Goal: Task Accomplishment & Management: Manage account settings

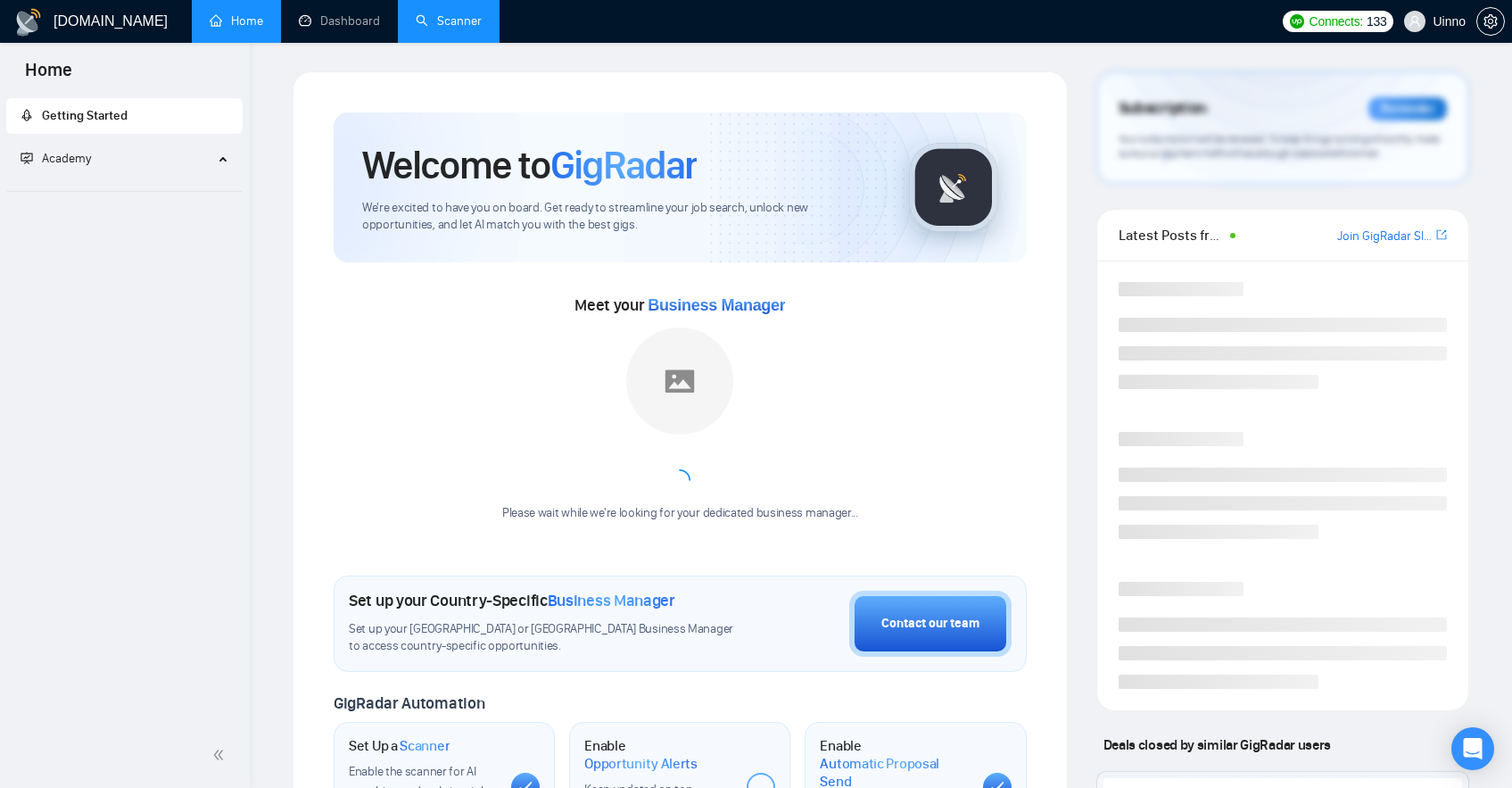
click at [454, 22] on link "Scanner" at bounding box center [449, 21] width 66 height 15
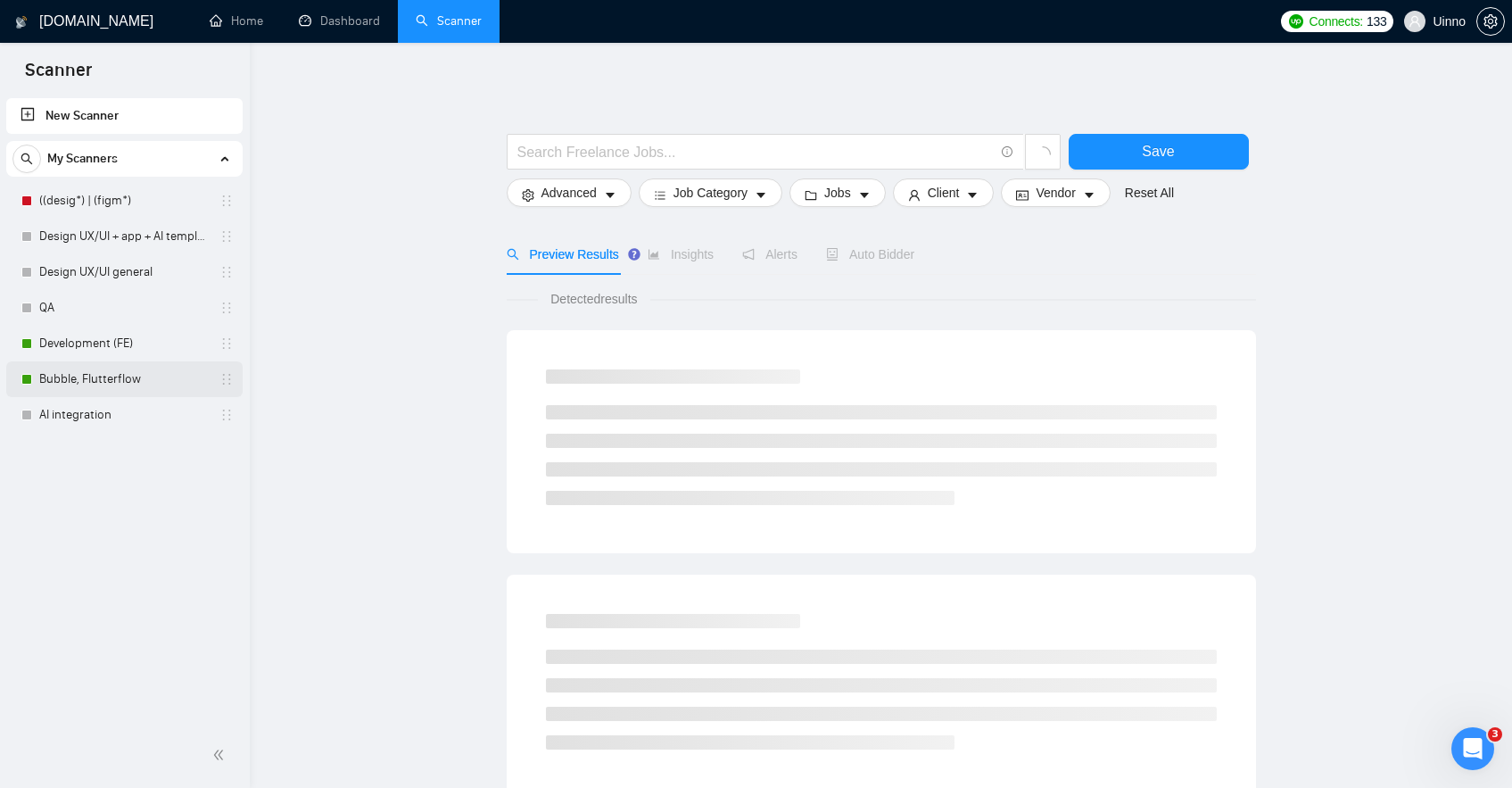
click at [99, 363] on link "Bubble, Flutterflow" at bounding box center [125, 379] width 170 height 36
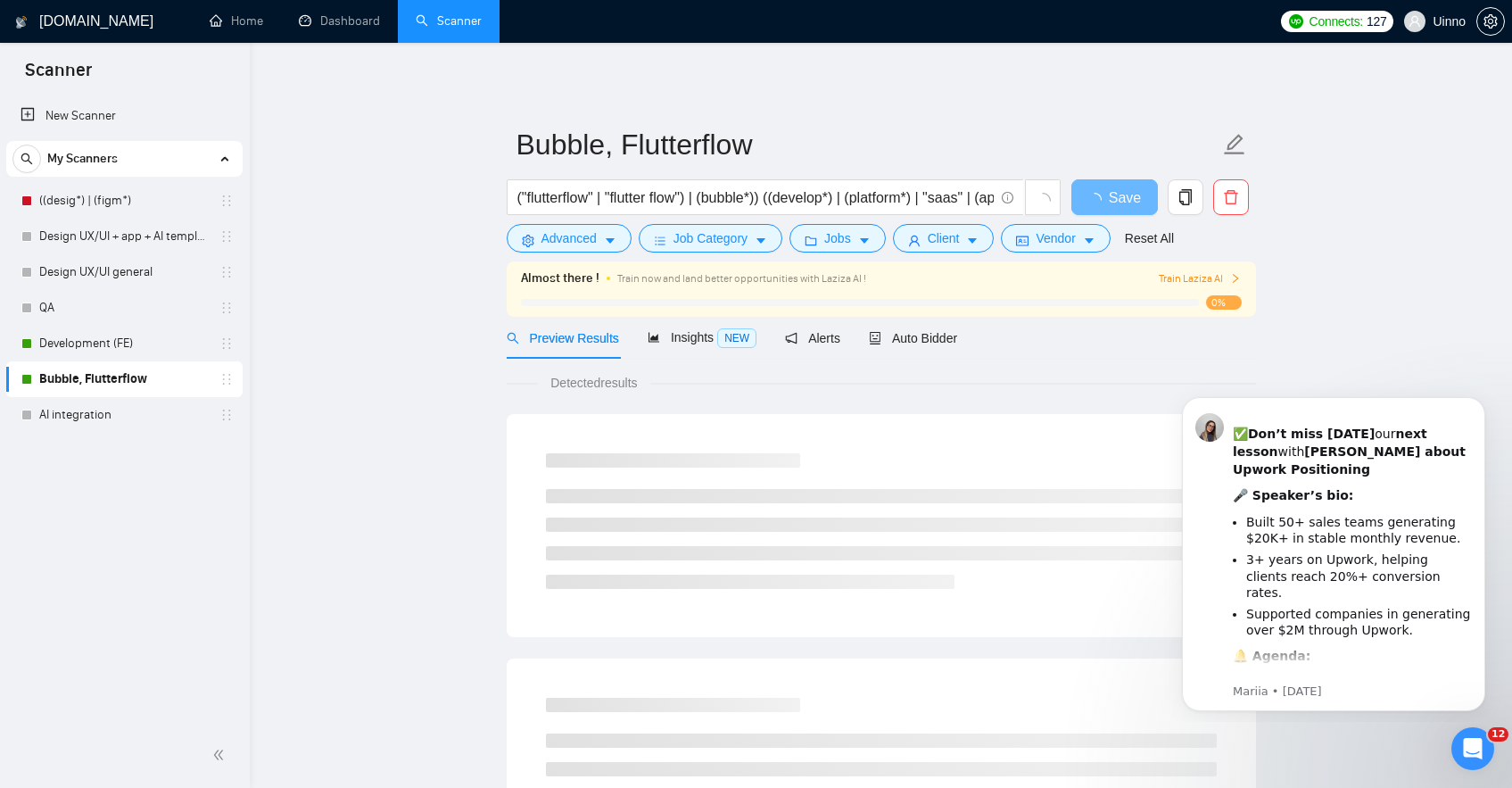
click at [975, 342] on div "Preview Results Insights NEW Alerts Auto Bidder" at bounding box center [881, 338] width 749 height 42
click at [952, 346] on div "Auto Bidder" at bounding box center [913, 338] width 89 height 20
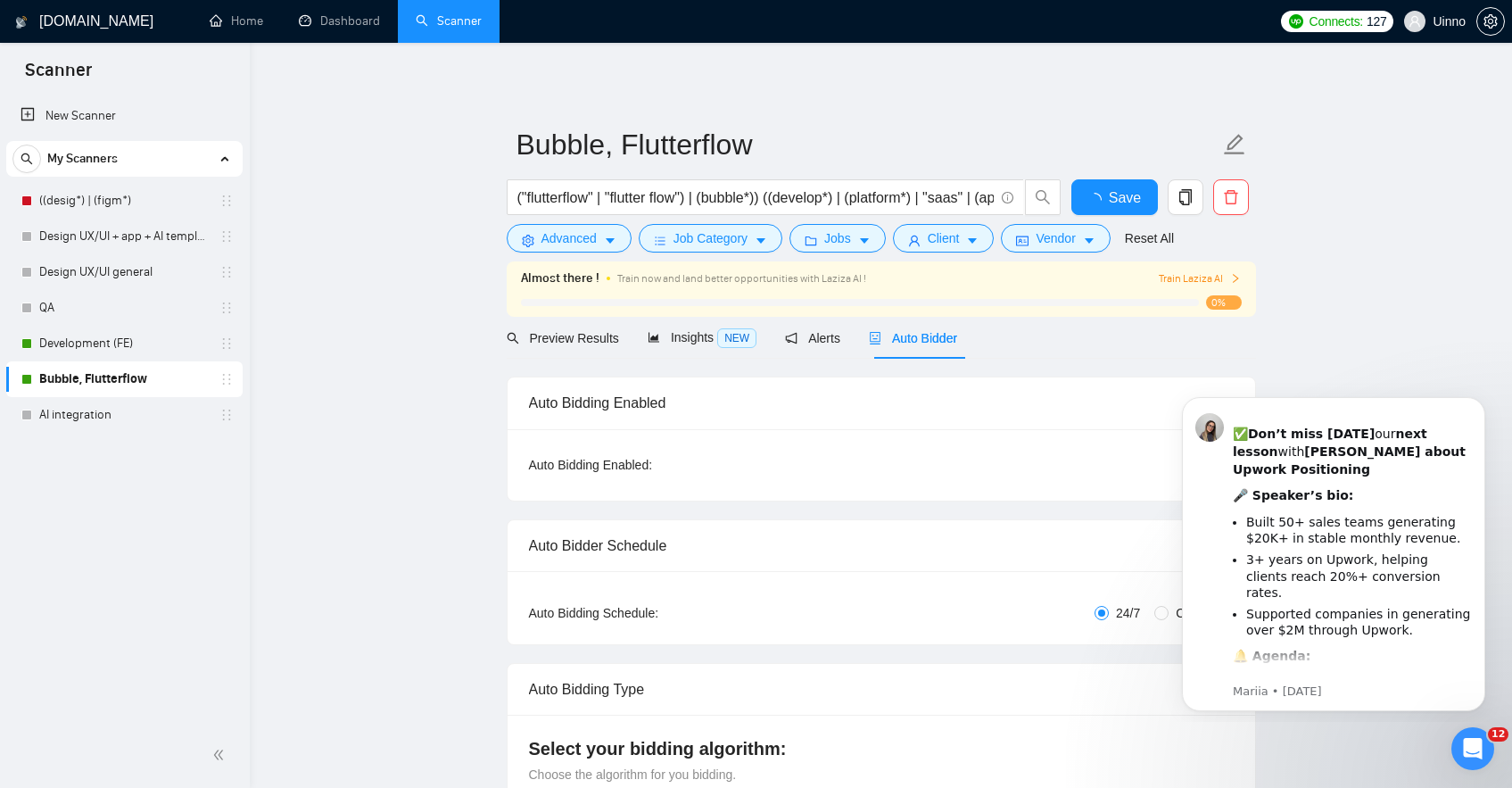
checkbox input "true"
click at [1474, 406] on button "Dismiss notification" at bounding box center [1479, 402] width 24 height 24
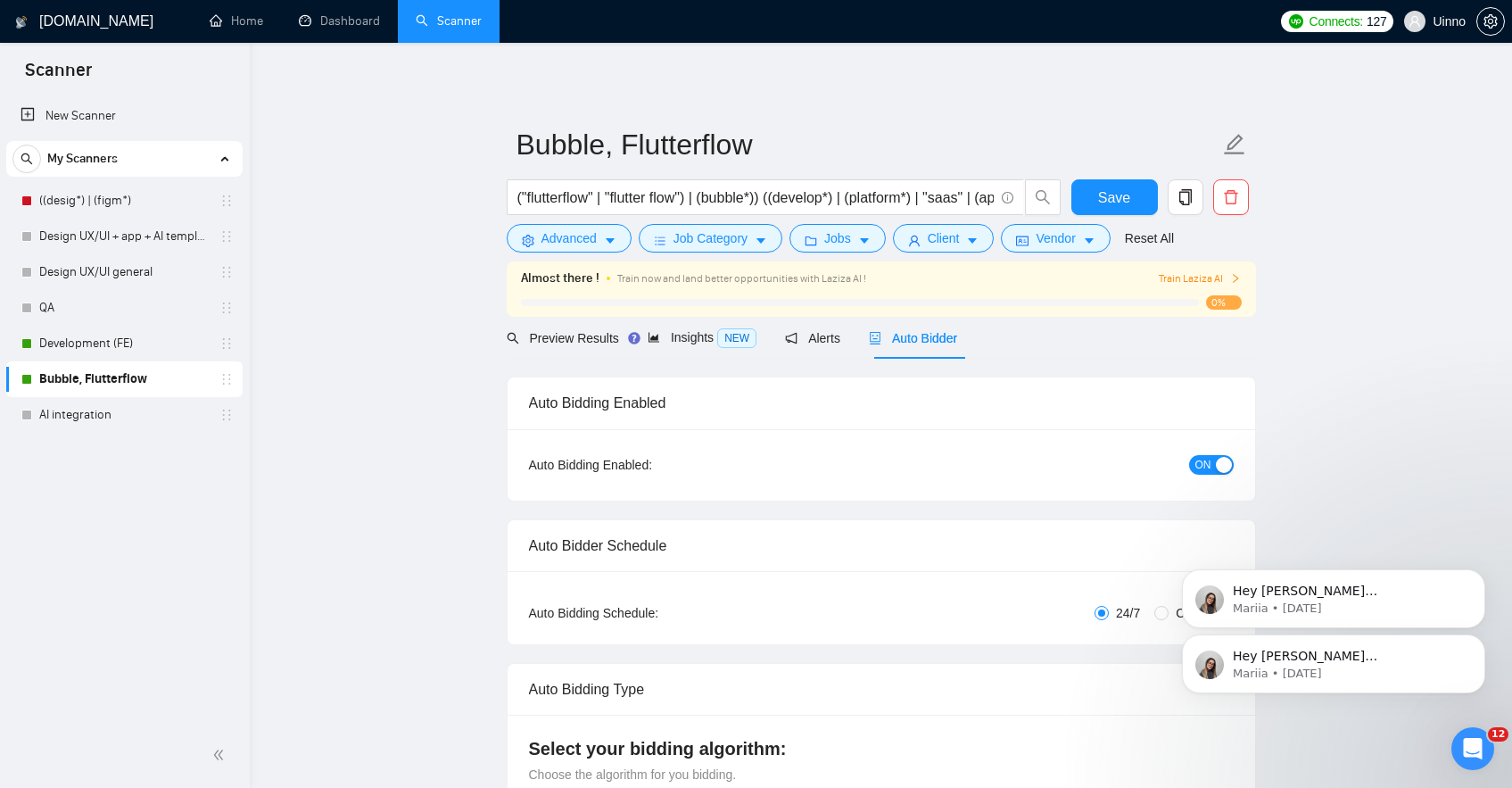
click at [1207, 467] on body "Hey [PERSON_NAME][EMAIL_ADDRESS][PERSON_NAME][DOMAIN_NAME], Looks like your Upw…" at bounding box center [1333, 589] width 342 height 252
click at [1191, 458] on html "Hey [PERSON_NAME][EMAIL_ADDRESS][PERSON_NAME][DOMAIN_NAME], Looks like your Upw…" at bounding box center [1334, 589] width 357 height 266
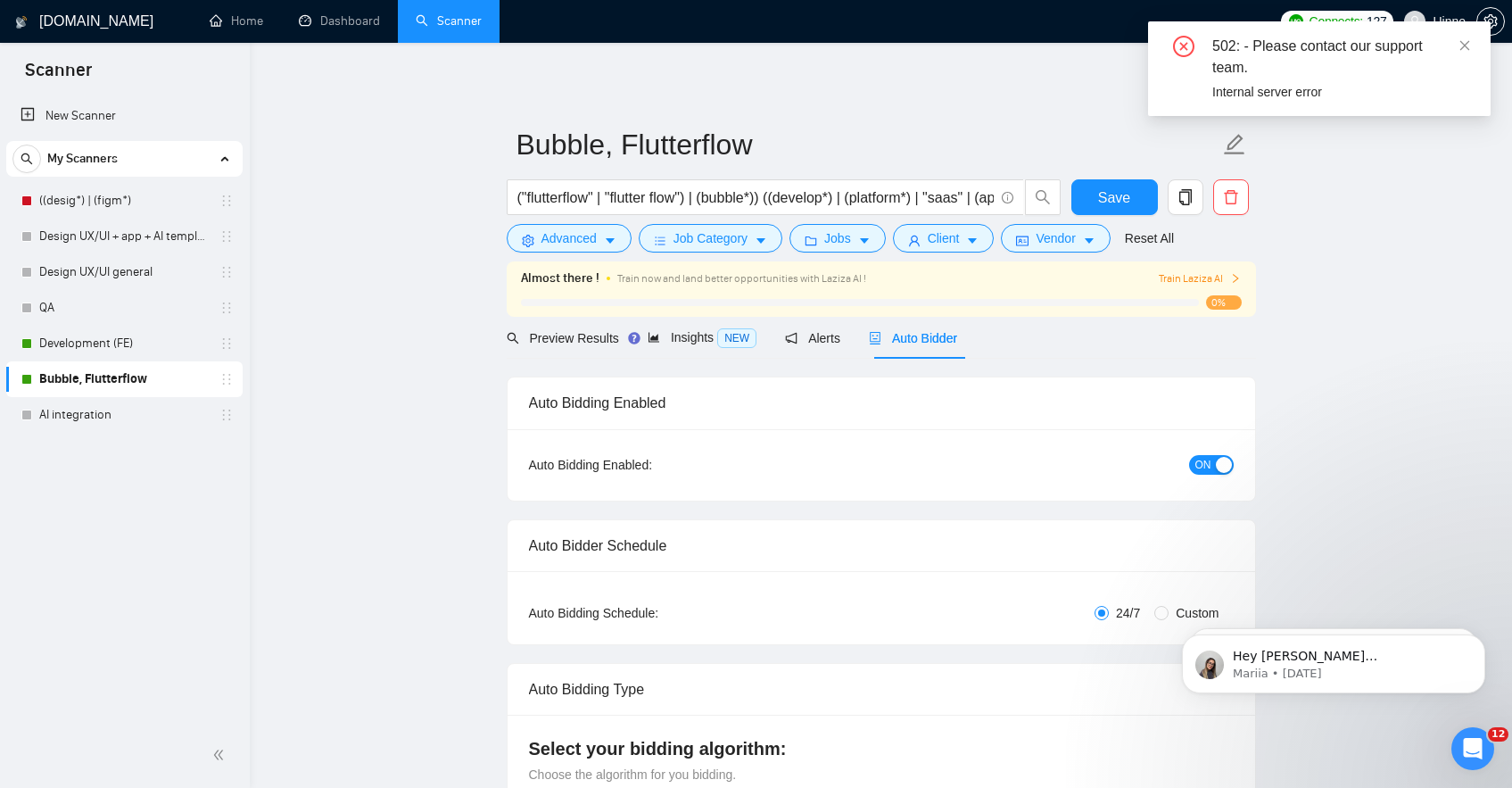
click at [1213, 468] on button "ON" at bounding box center [1210, 464] width 44 height 20
click at [1114, 193] on span "Save" at bounding box center [1114, 198] width 32 height 23
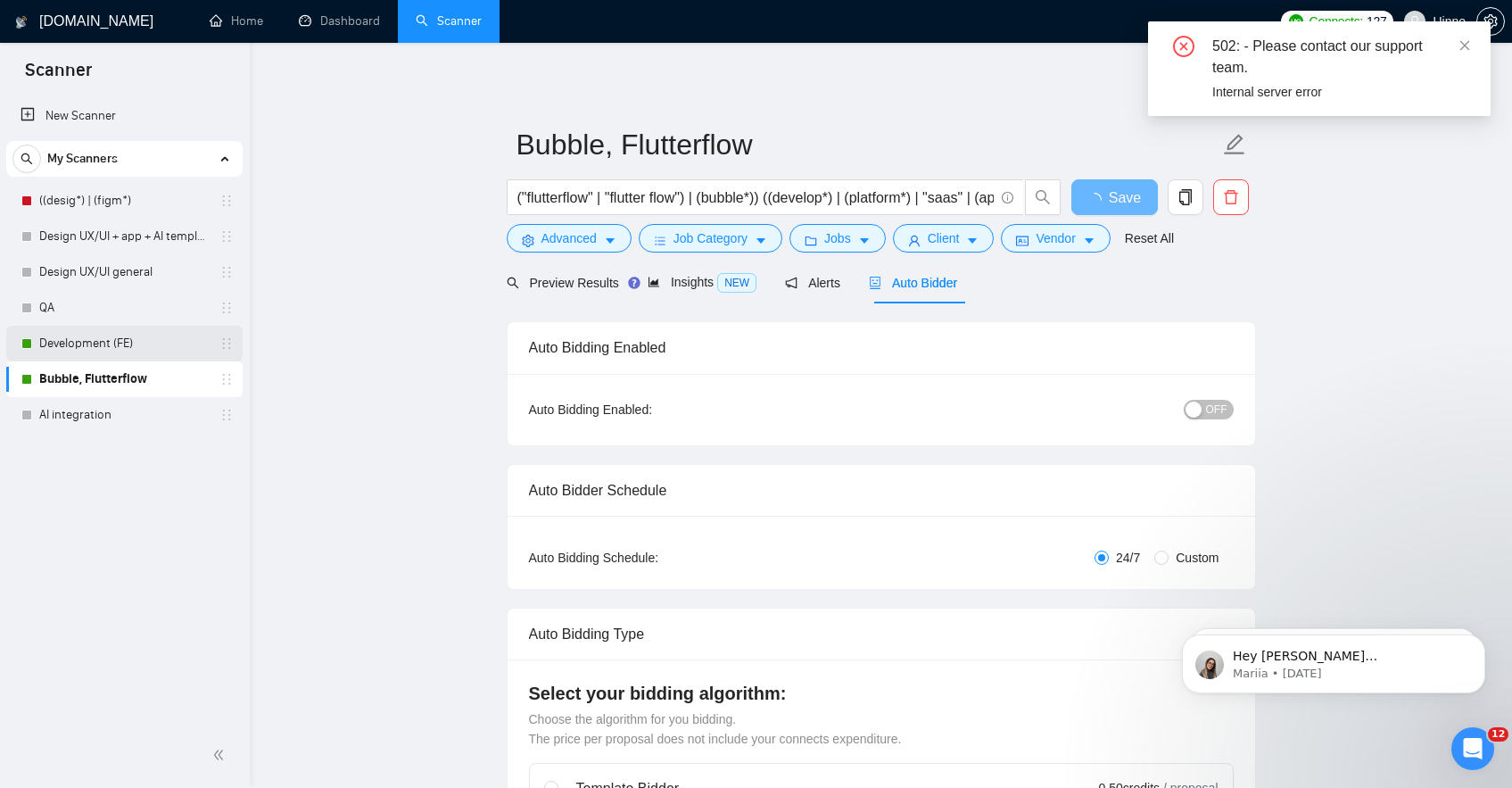
click at [111, 354] on link "Development (FE)" at bounding box center [125, 344] width 170 height 36
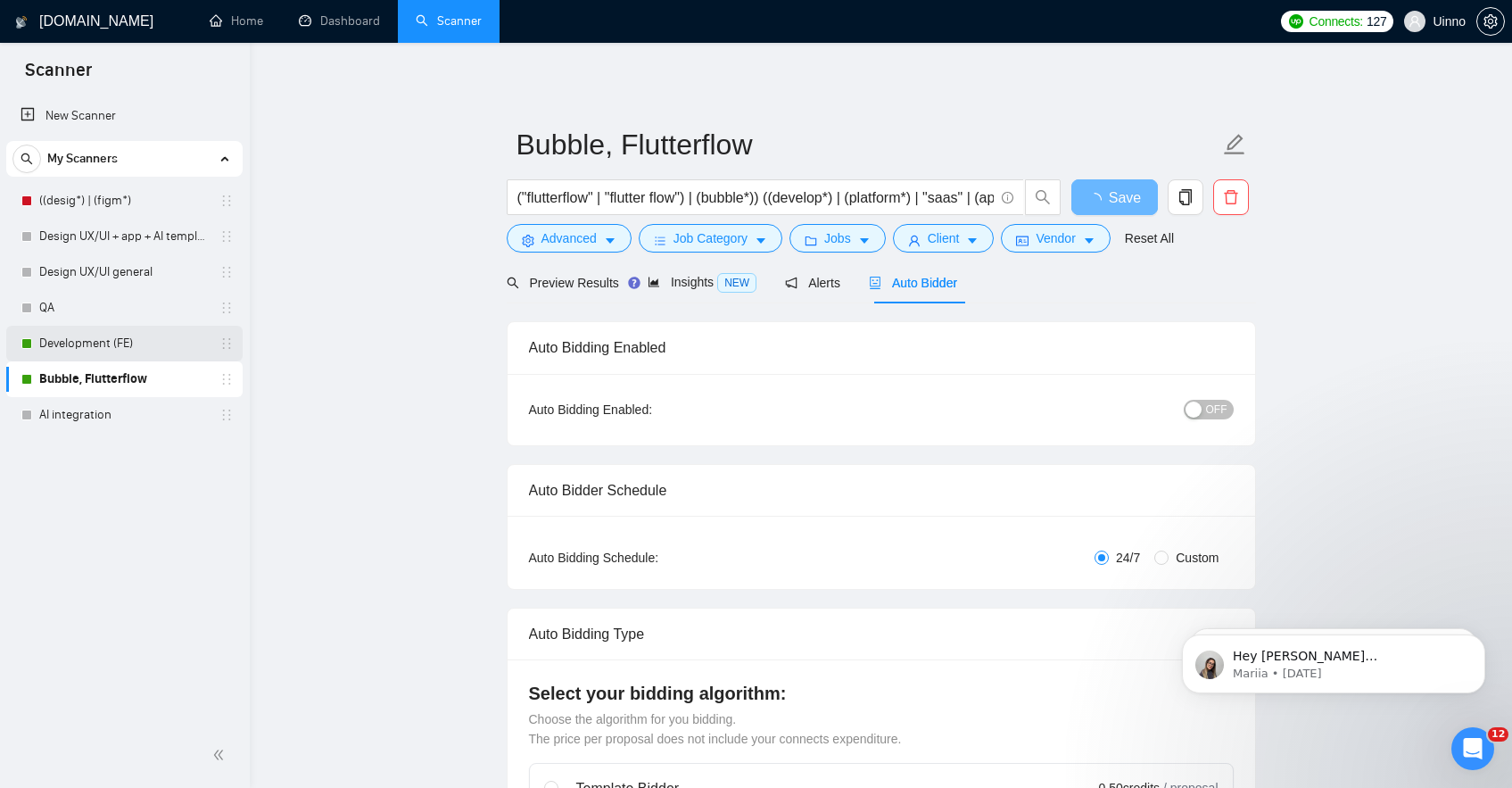
click at [108, 353] on link "Development (FE)" at bounding box center [125, 344] width 170 height 36
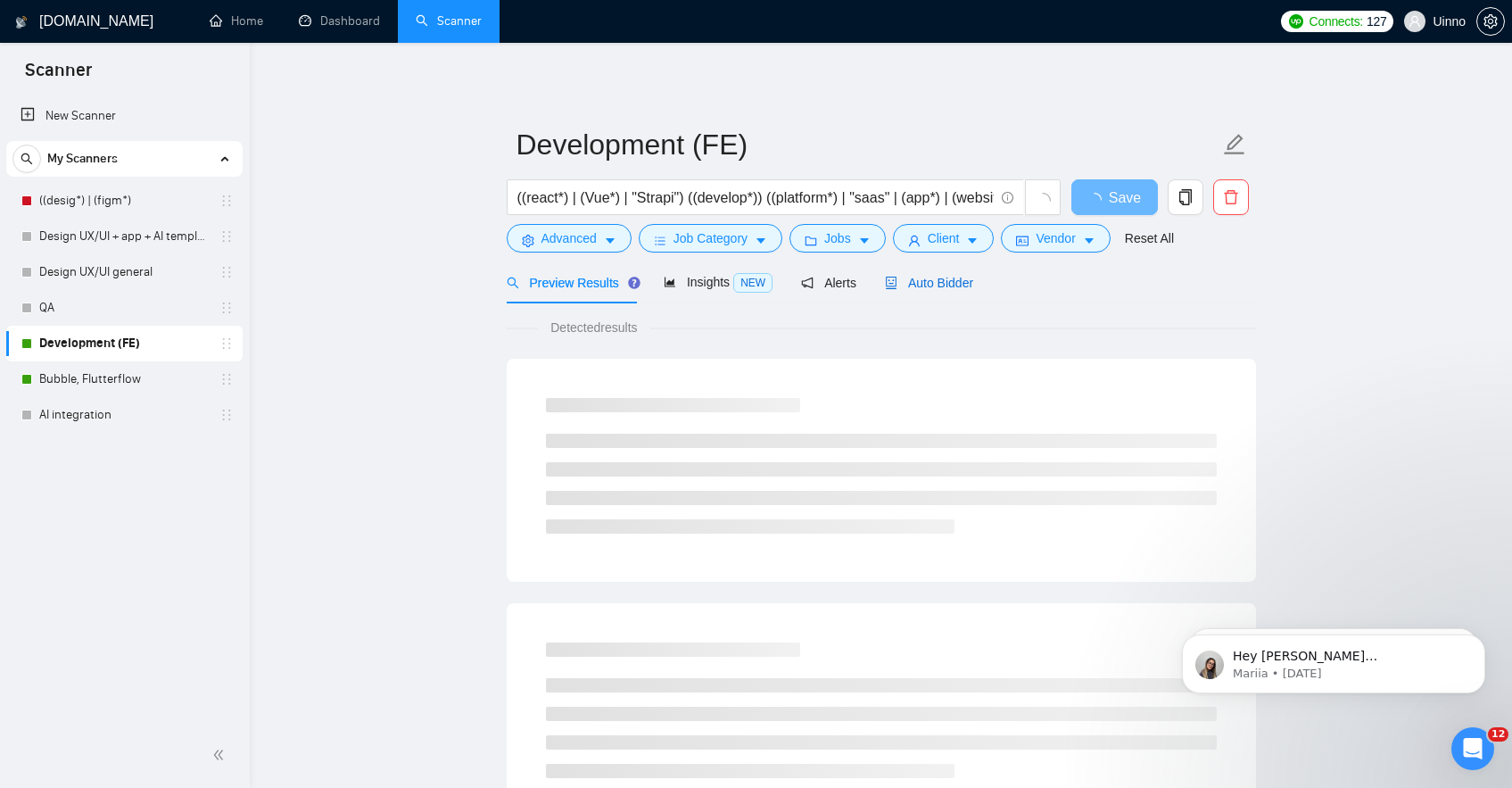
click at [915, 276] on span "Auto Bidder" at bounding box center [929, 282] width 89 height 14
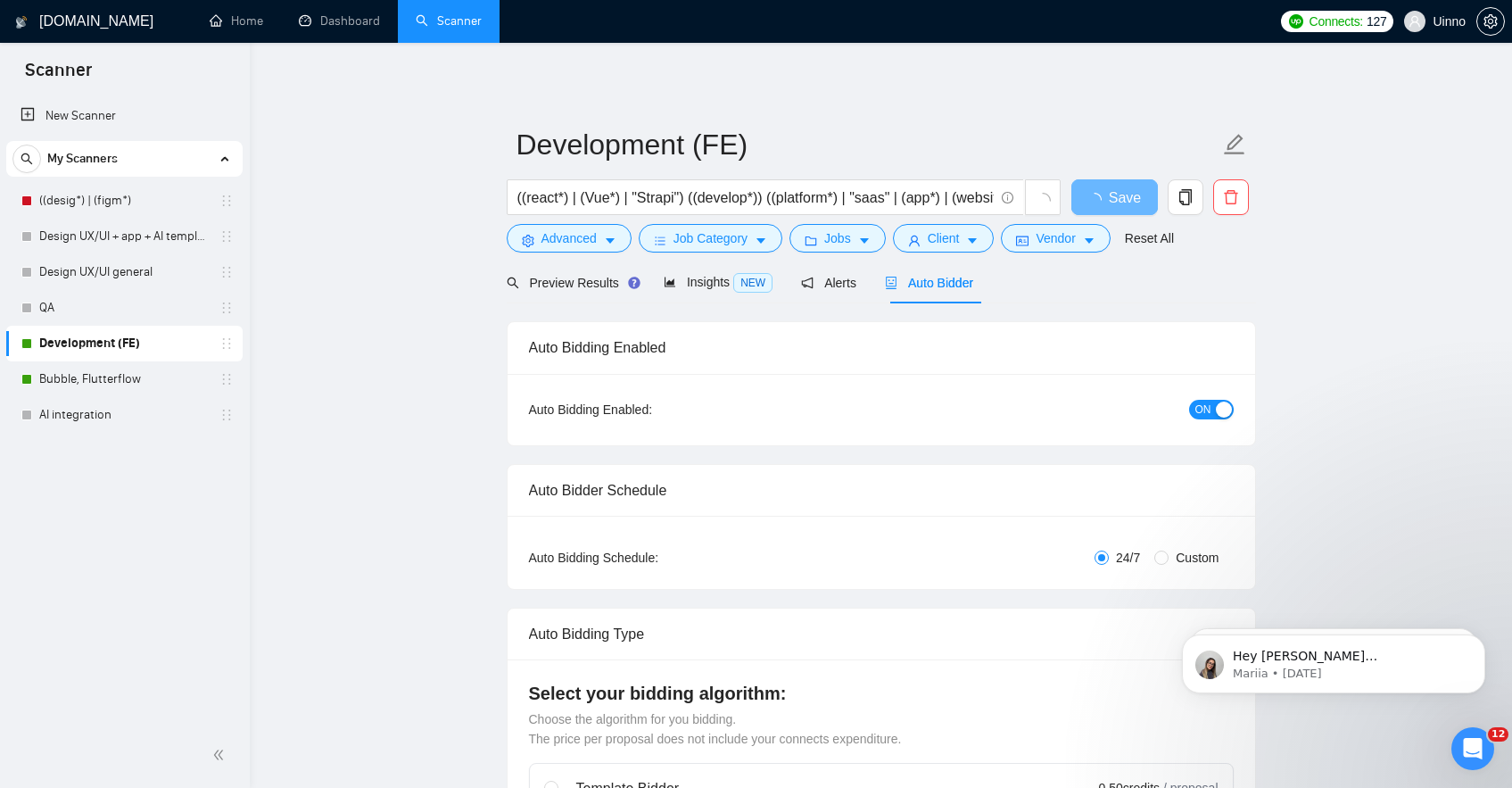
checkbox input "true"
click at [1221, 412] on div "button" at bounding box center [1223, 410] width 16 height 16
click at [1102, 187] on span "Save" at bounding box center [1114, 198] width 32 height 23
click at [97, 378] on link "Bubble, Flutterflow" at bounding box center [125, 379] width 170 height 36
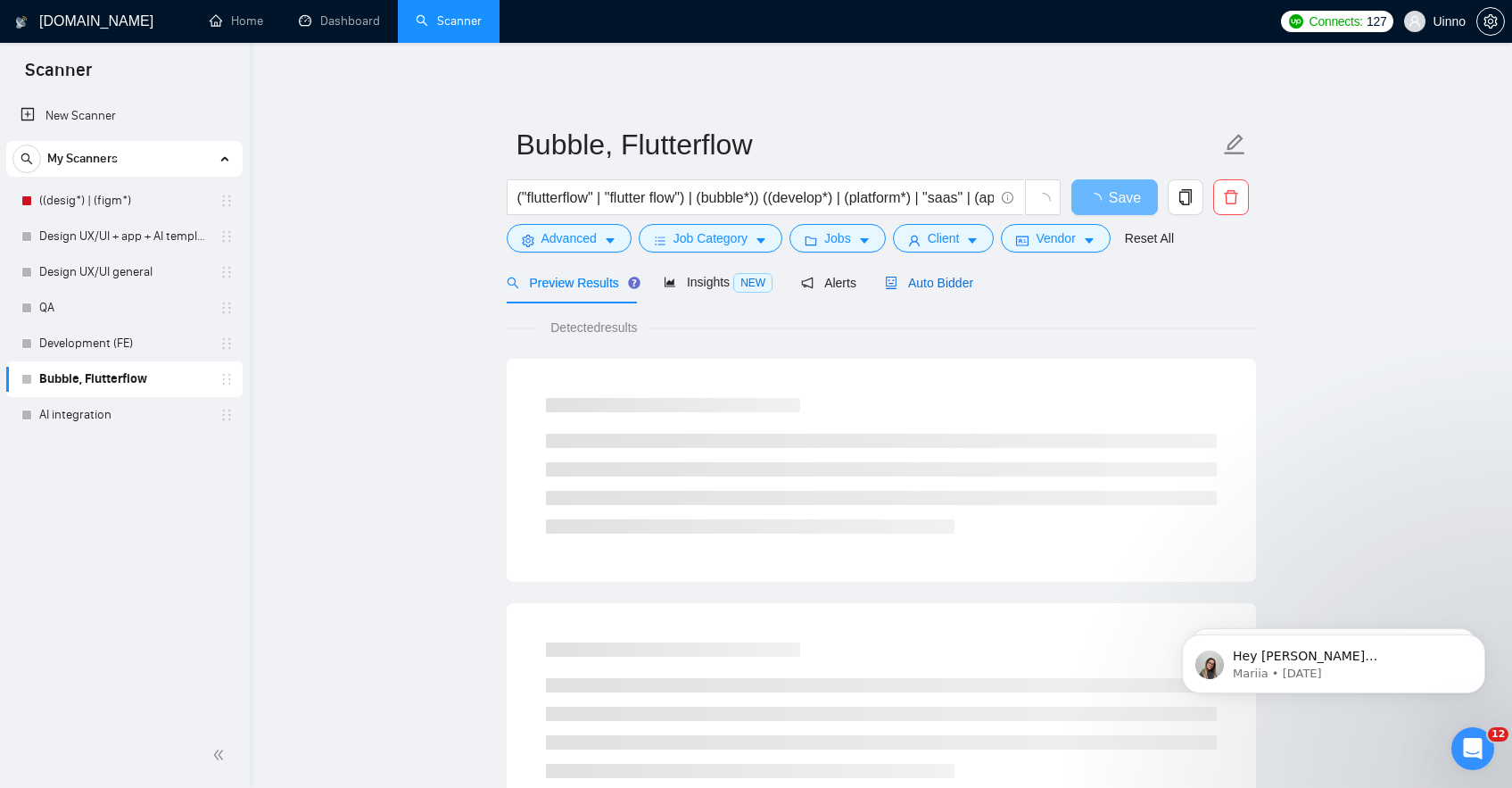
click at [953, 280] on span "Auto Bidder" at bounding box center [929, 282] width 89 height 14
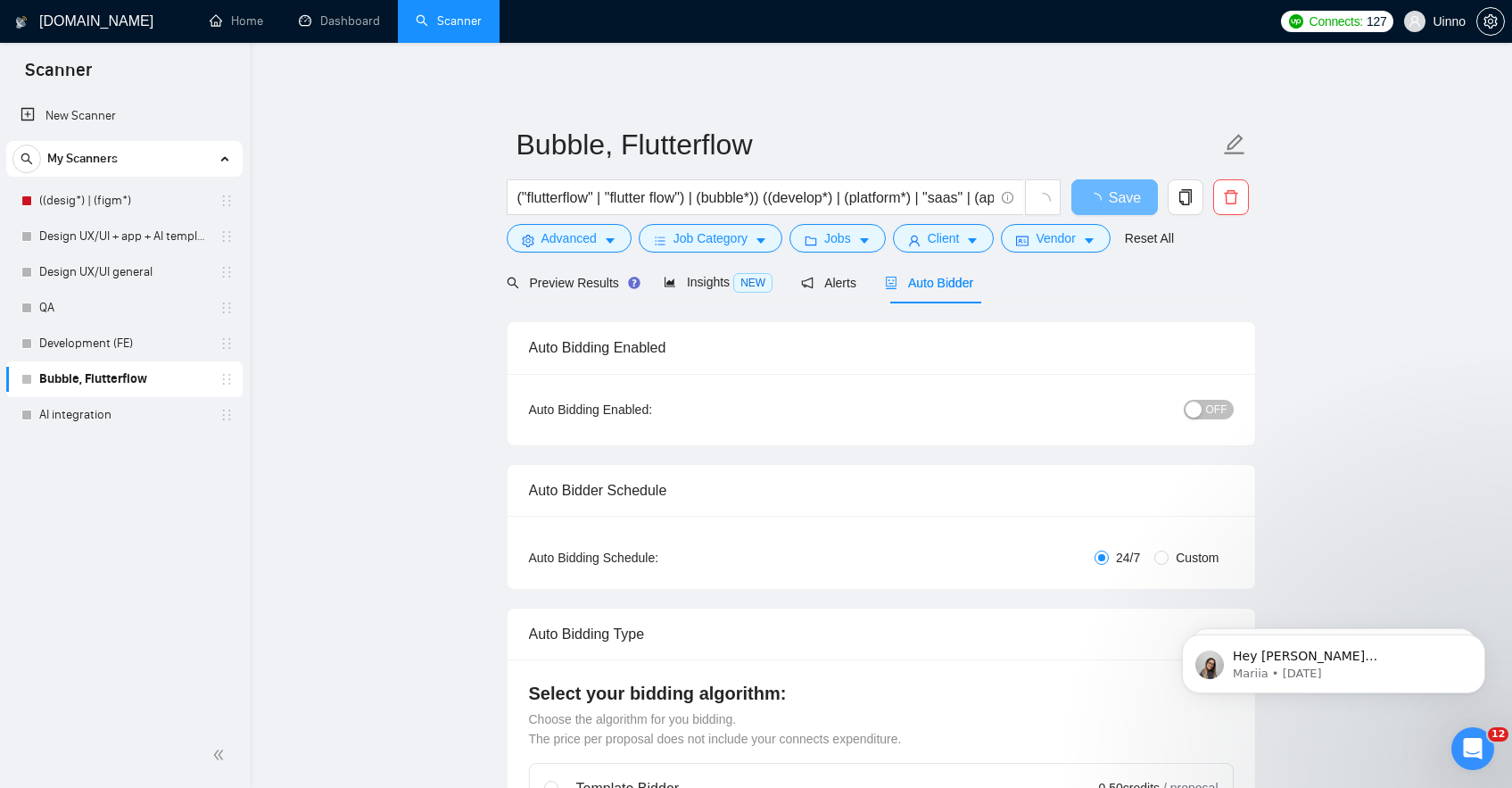
checkbox input "true"
